Goal: Transaction & Acquisition: Purchase product/service

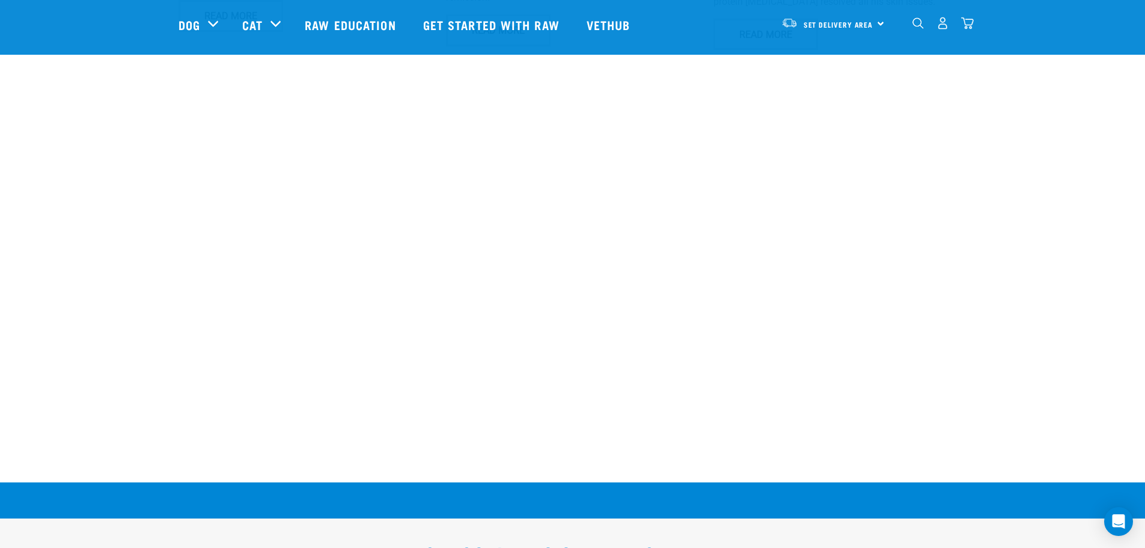
scroll to position [1379, 0]
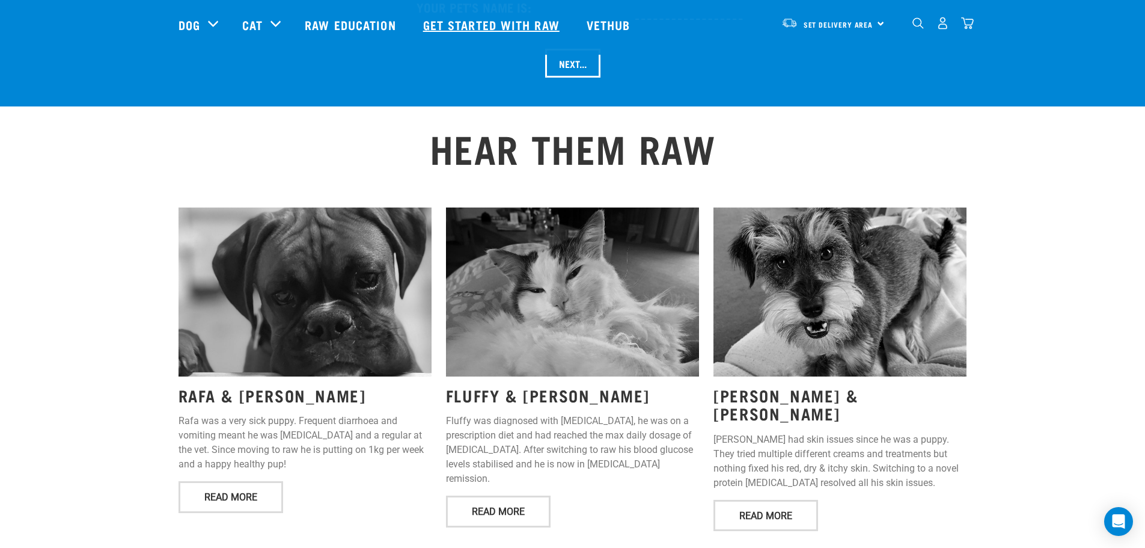
click at [479, 25] on link "Get started with Raw" at bounding box center [493, 25] width 164 height 48
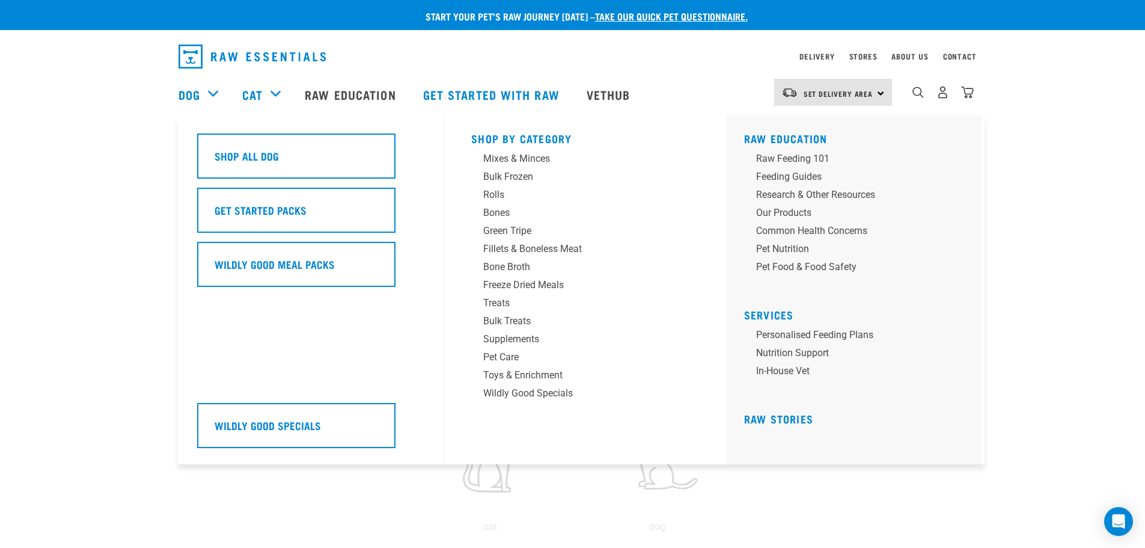
click at [201, 96] on div "Dog" at bounding box center [205, 94] width 52 height 48
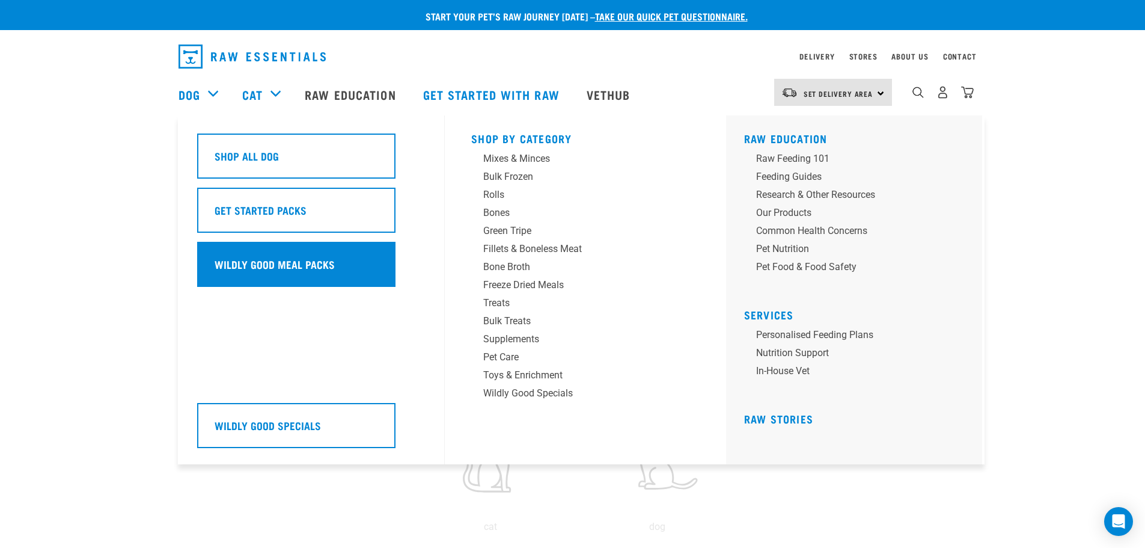
click at [289, 275] on div "Wildly Good Meal Packs" at bounding box center [296, 264] width 198 height 45
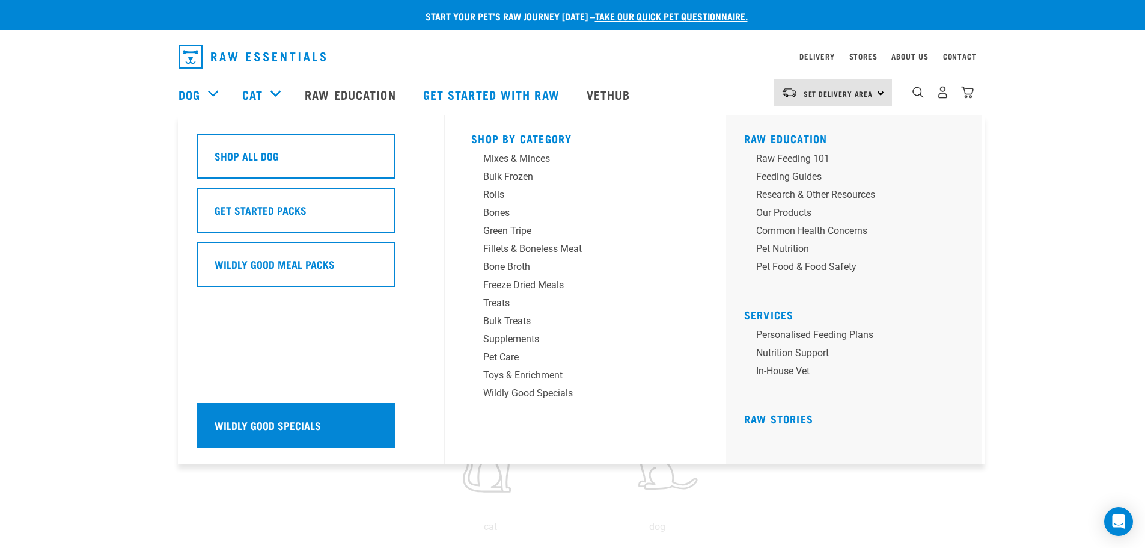
click at [280, 433] on h5 "Wildly Good Specials" at bounding box center [268, 425] width 106 height 16
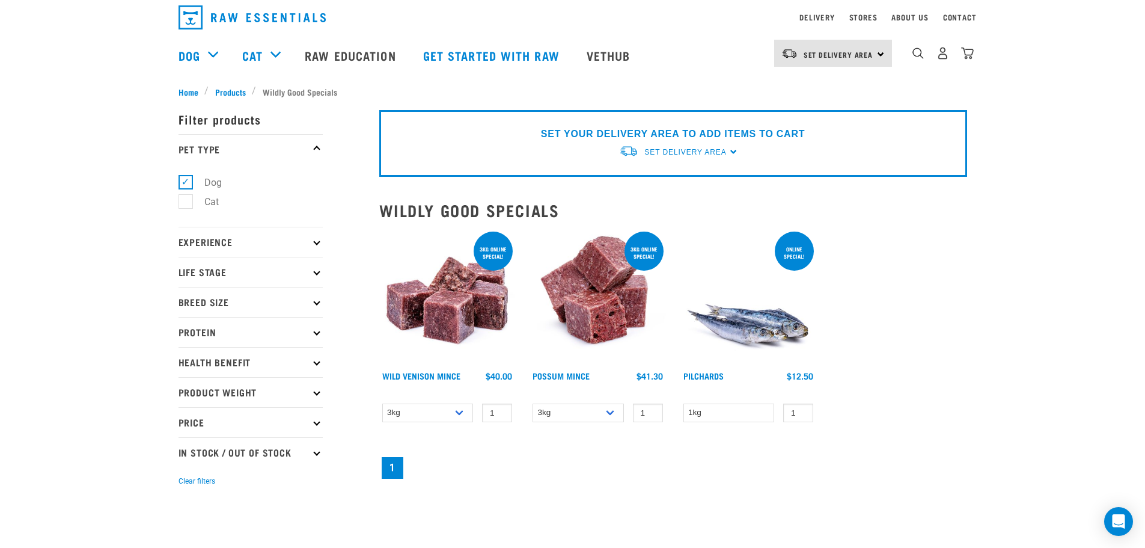
scroll to position [60, 0]
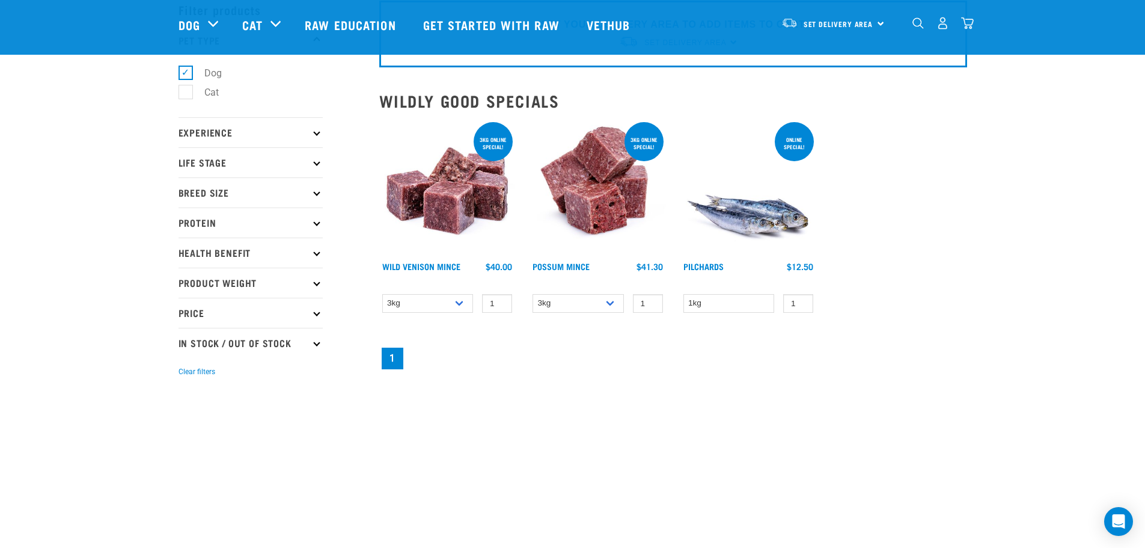
click at [257, 316] on p "Price" at bounding box center [251, 313] width 144 height 30
click at [226, 345] on label "Under $20" at bounding box center [218, 345] width 67 height 15
click at [186, 345] on input "Under $20" at bounding box center [183, 344] width 8 height 8
checkbox input "true"
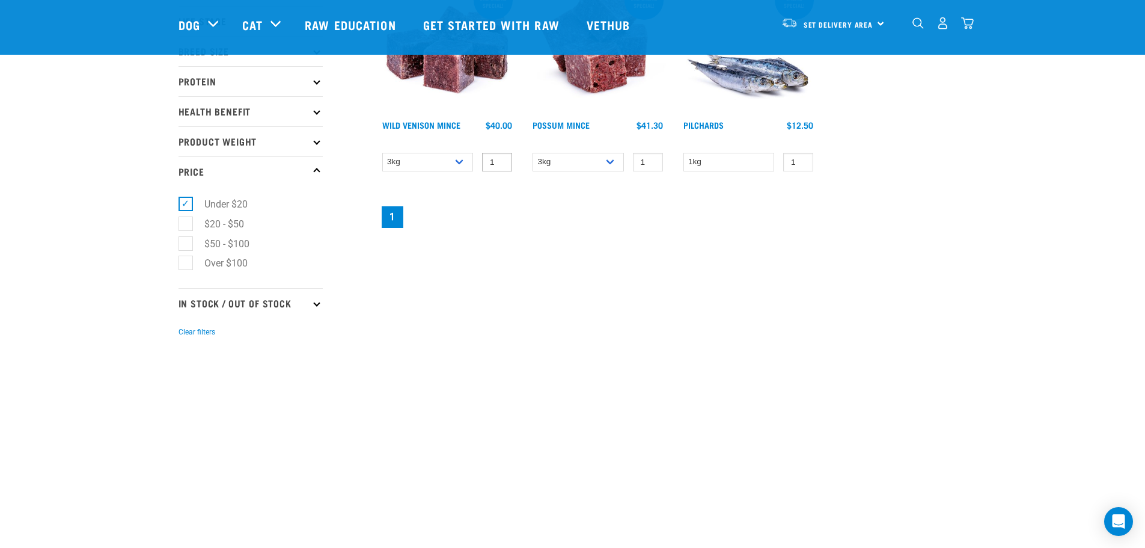
scroll to position [180, 0]
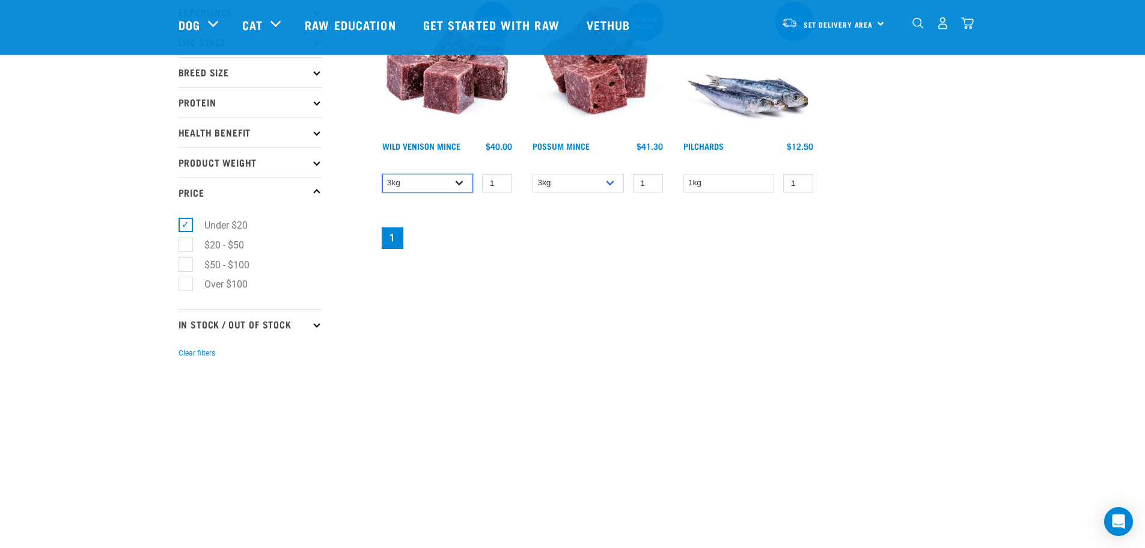
click at [460, 182] on select "3kg 1kg" at bounding box center [427, 183] width 91 height 19
click at [382, 174] on select "3kg 1kg" at bounding box center [427, 183] width 91 height 19
click at [458, 183] on select "3kg 1kg" at bounding box center [427, 183] width 91 height 19
select select "927"
click at [382, 174] on select "3kg 1kg" at bounding box center [427, 183] width 91 height 19
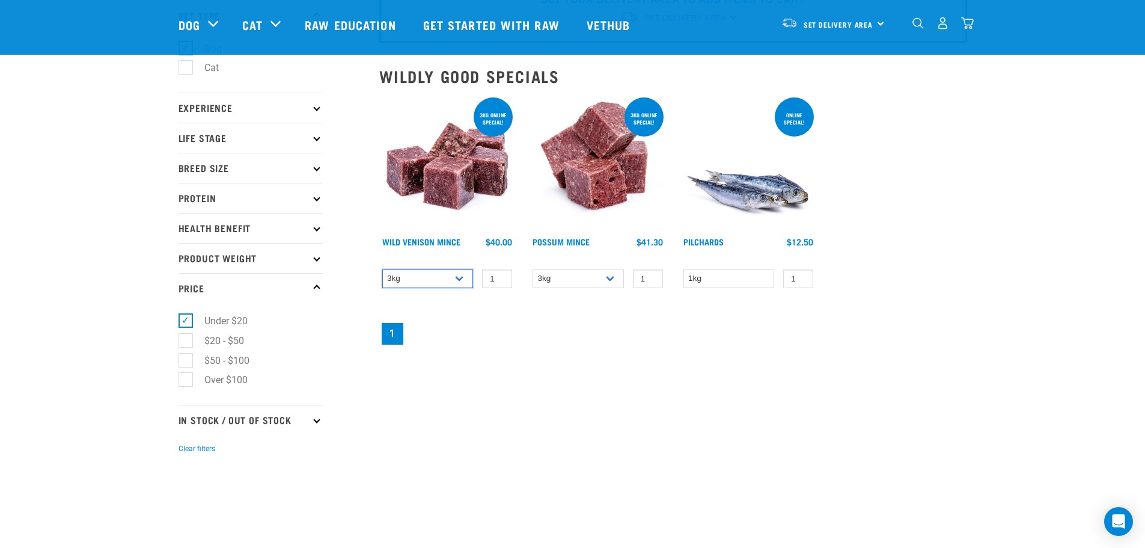
scroll to position [0, 0]
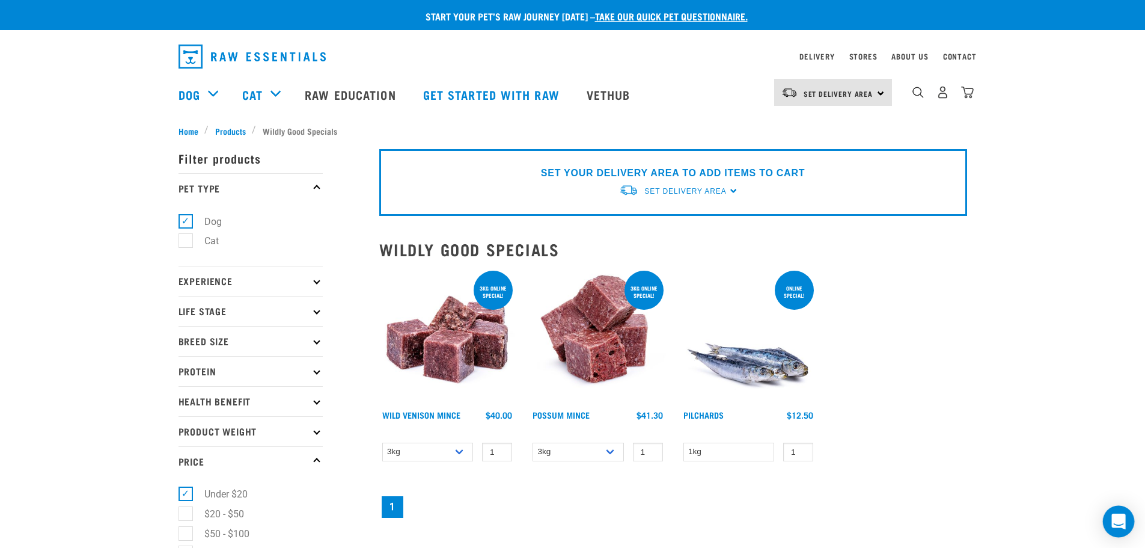
click at [1122, 525] on icon "Open Intercom Messenger" at bounding box center [1119, 521] width 14 height 16
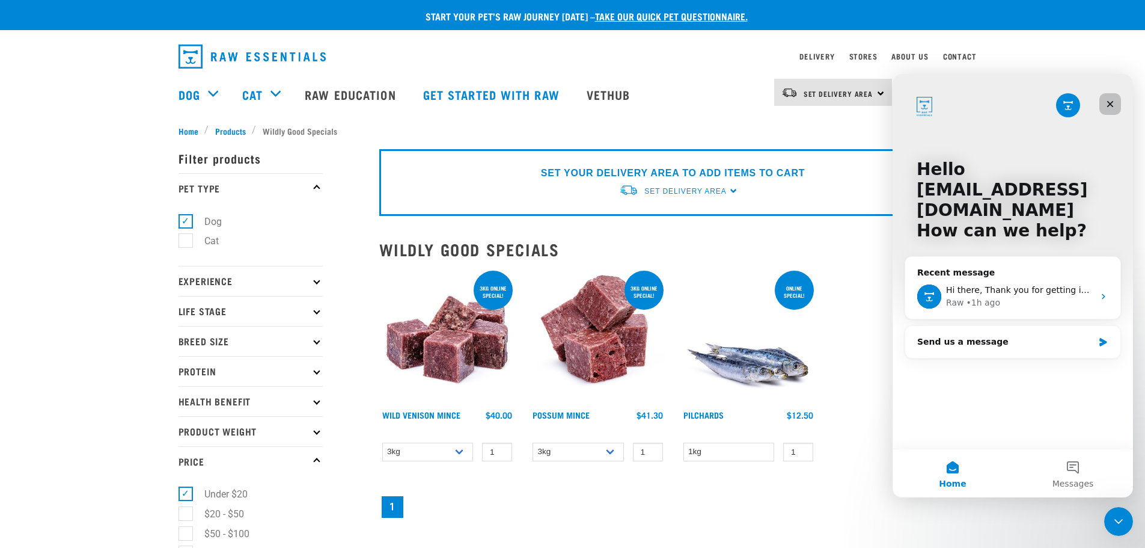
click at [1111, 97] on div "Close" at bounding box center [1111, 104] width 22 height 22
